Goal: Task Accomplishment & Management: Manage account settings

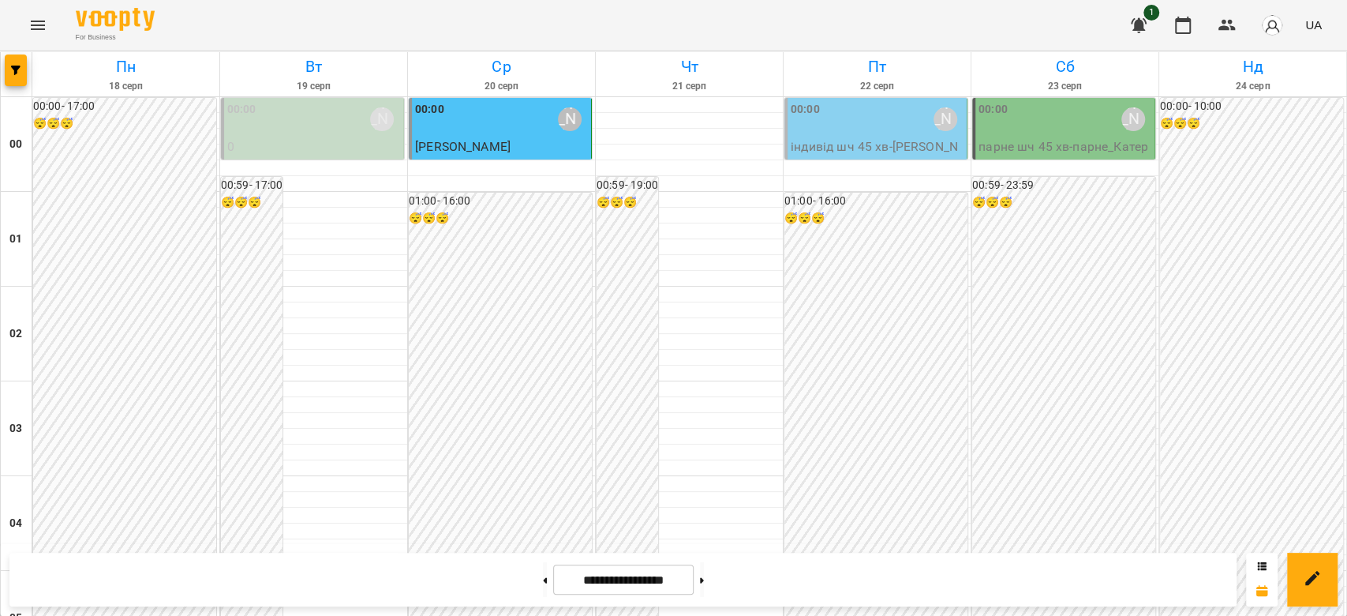
scroll to position [1368, 0]
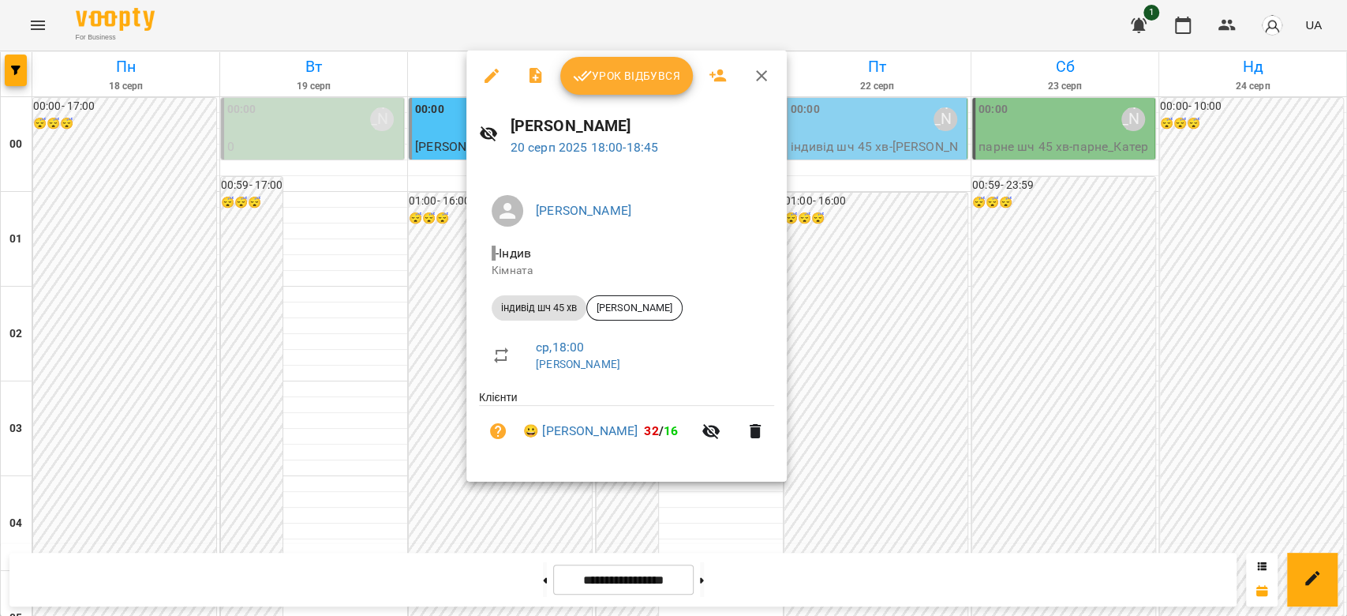
click at [627, 81] on span "Урок відбувся" at bounding box center [626, 75] width 107 height 19
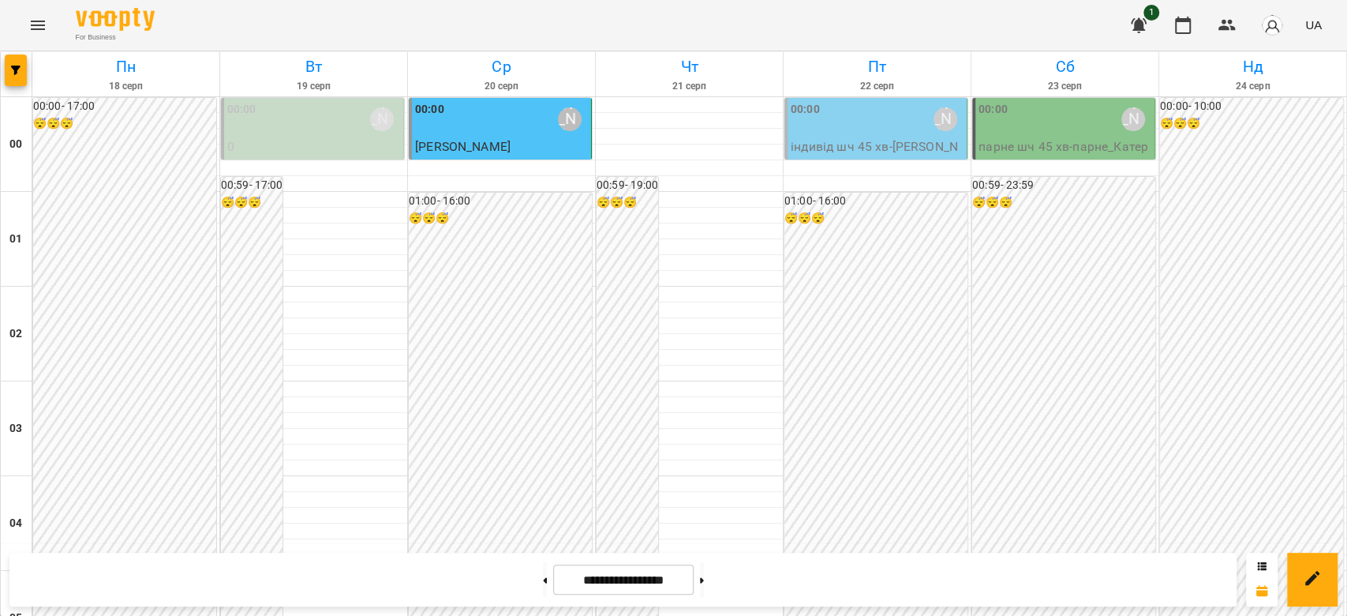
scroll to position [1684, 0]
